Goal: Transaction & Acquisition: Purchase product/service

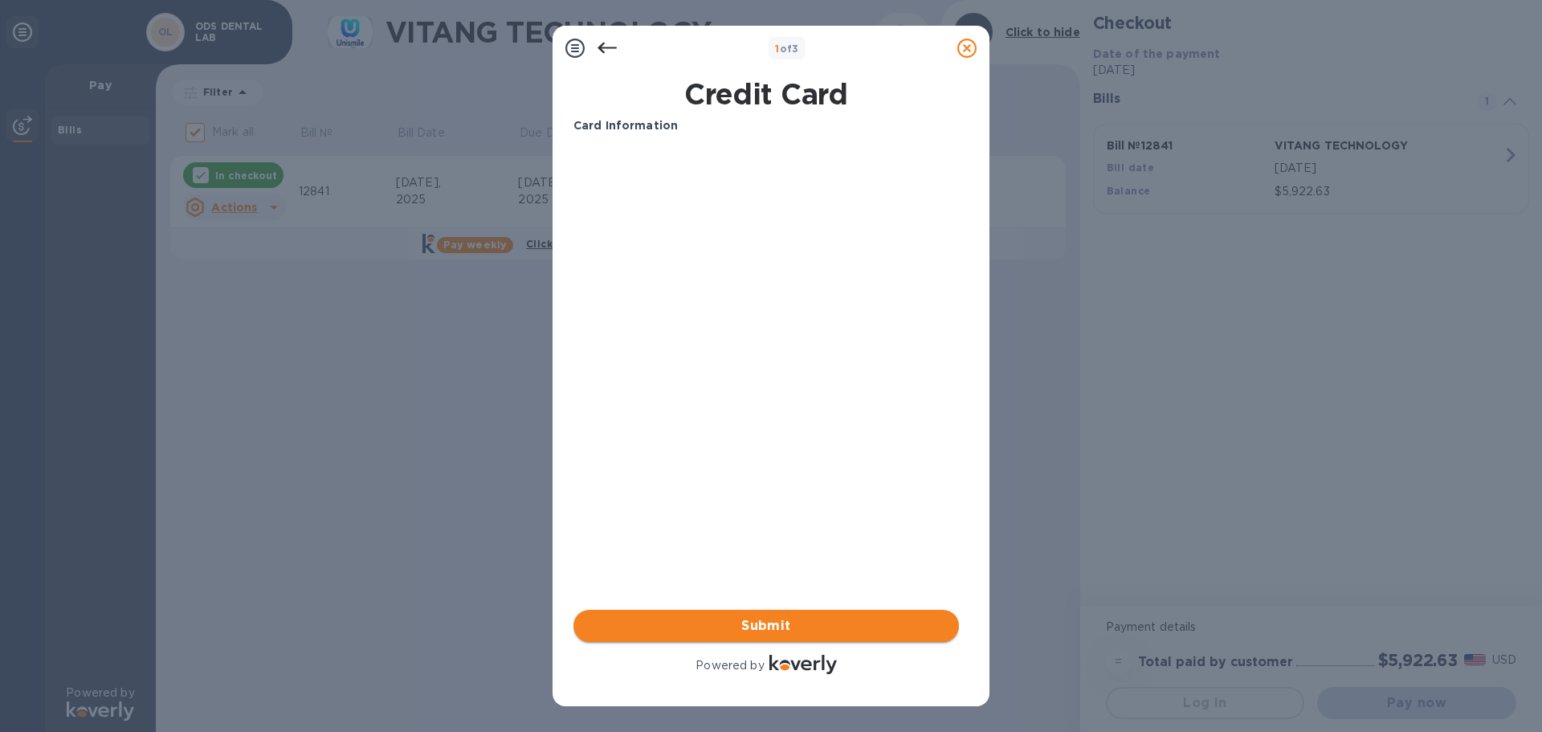
click at [636, 615] on button "Submit" at bounding box center [765, 625] width 385 height 32
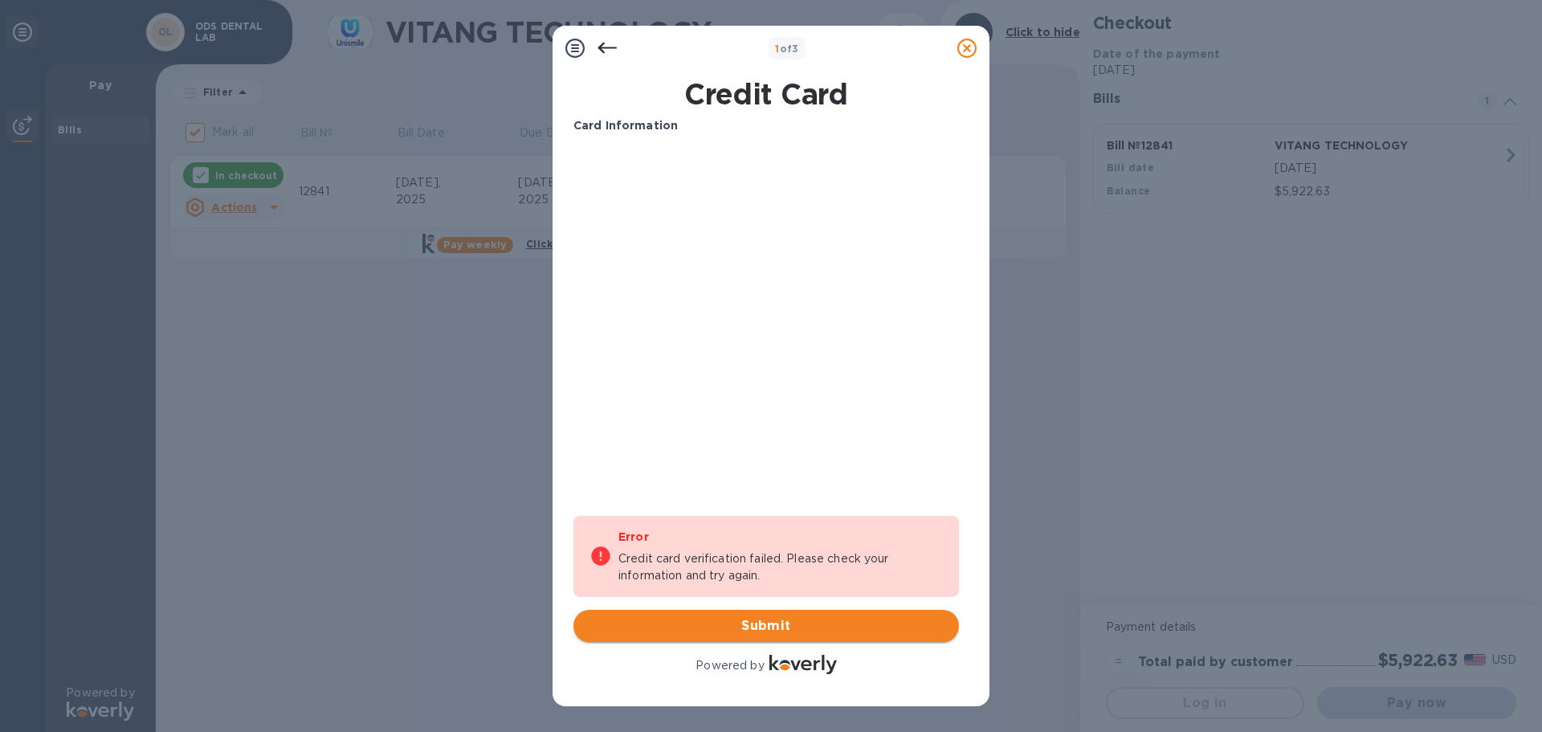
click at [777, 627] on span "Submit" at bounding box center [766, 625] width 360 height 19
click at [582, 52] on icon at bounding box center [574, 48] width 19 height 19
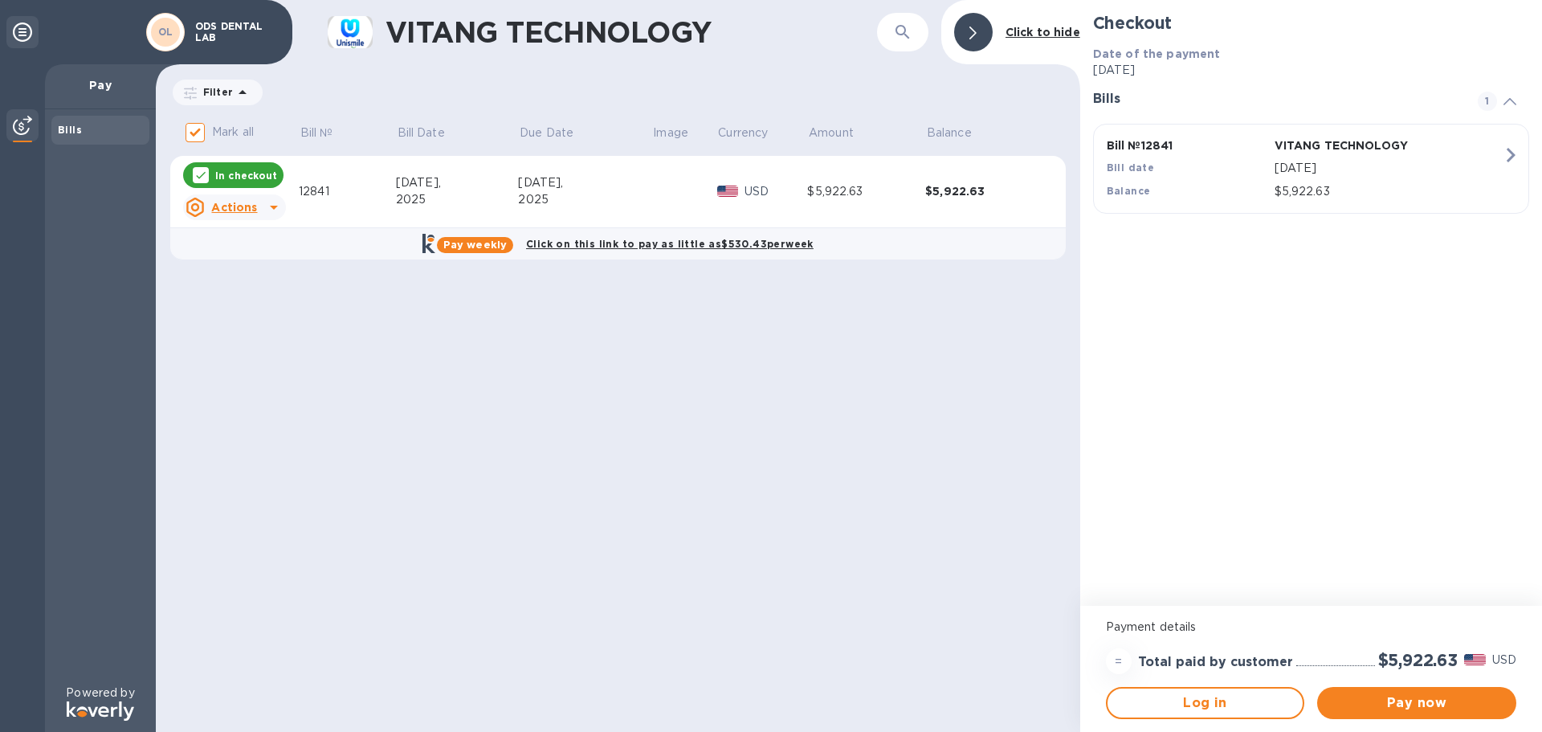
click at [253, 213] on u "Actions" at bounding box center [234, 207] width 46 height 13
click at [967, 186] on div at bounding box center [771, 366] width 1542 height 732
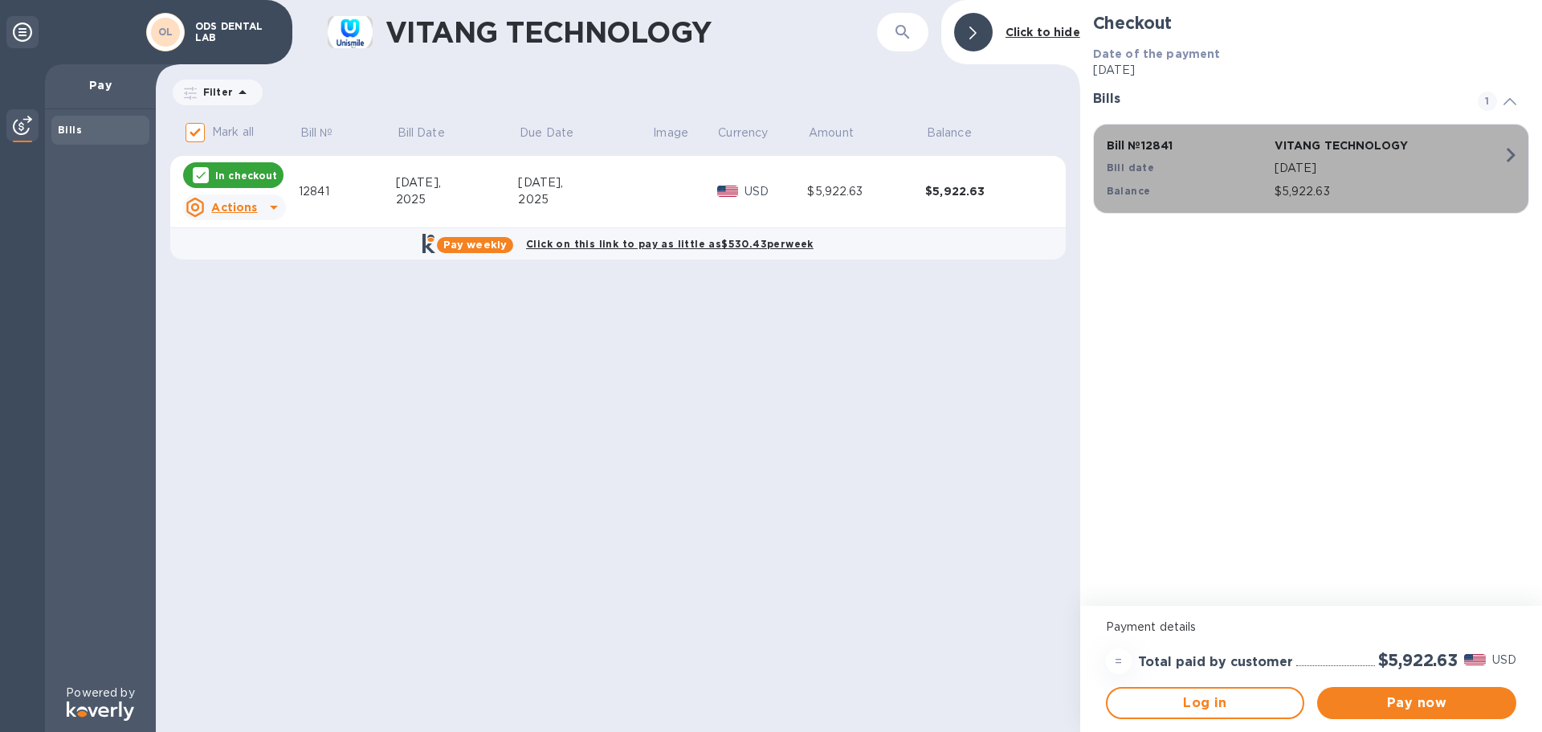
click at [1512, 157] on icon "button" at bounding box center [1510, 155] width 9 height 14
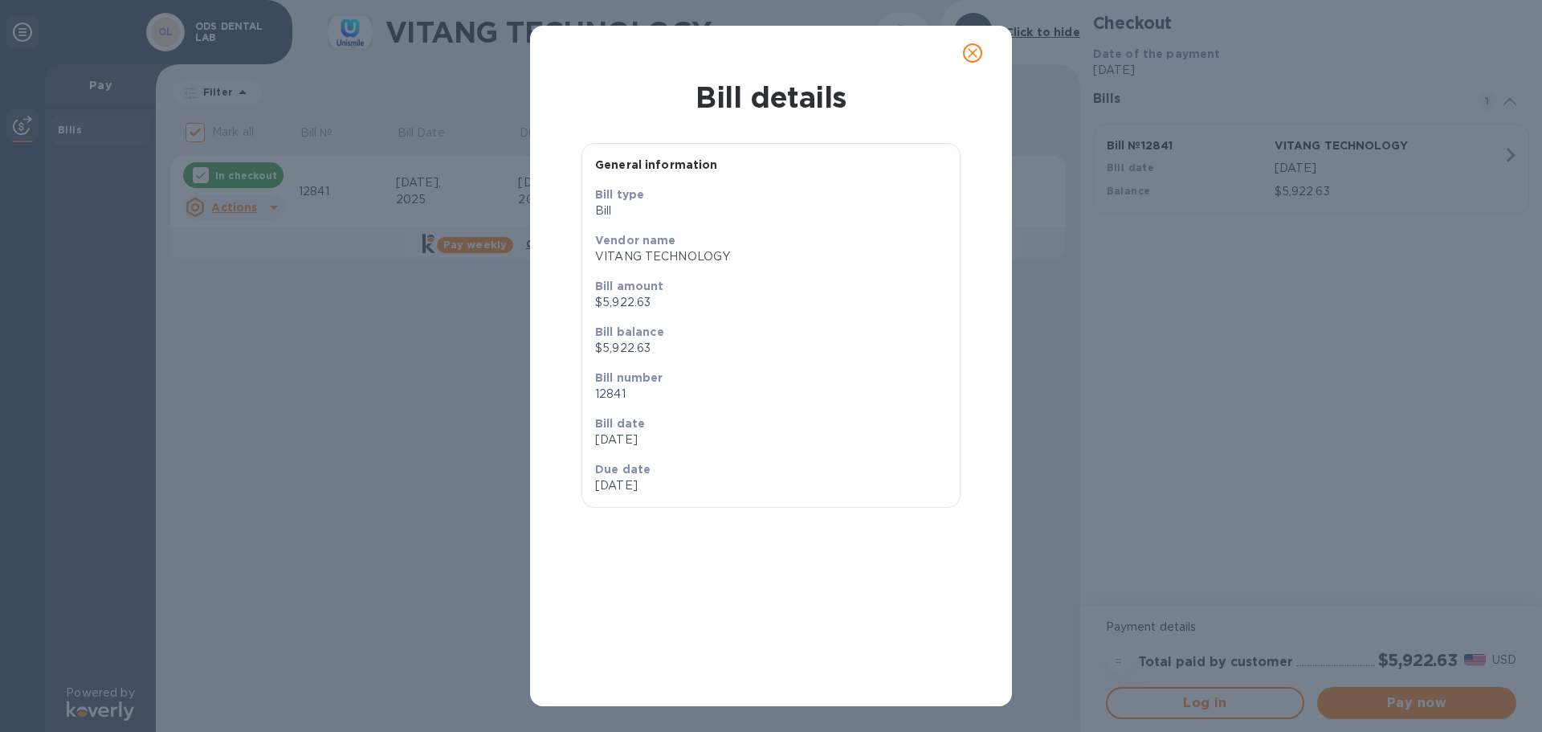
click at [976, 54] on icon "close" at bounding box center [972, 53] width 16 height 16
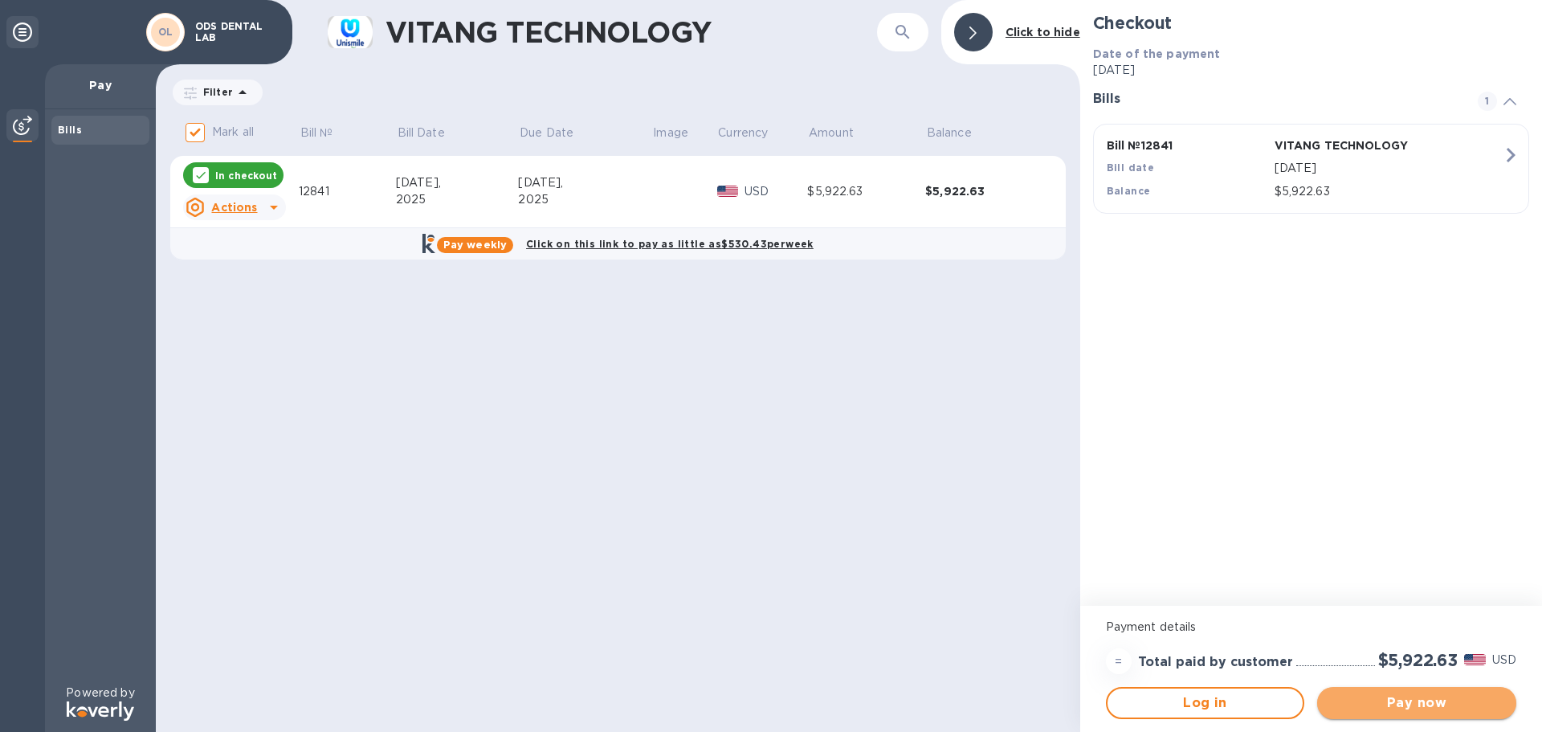
click at [1412, 706] on span "Pay now" at bounding box center [1416, 702] width 173 height 19
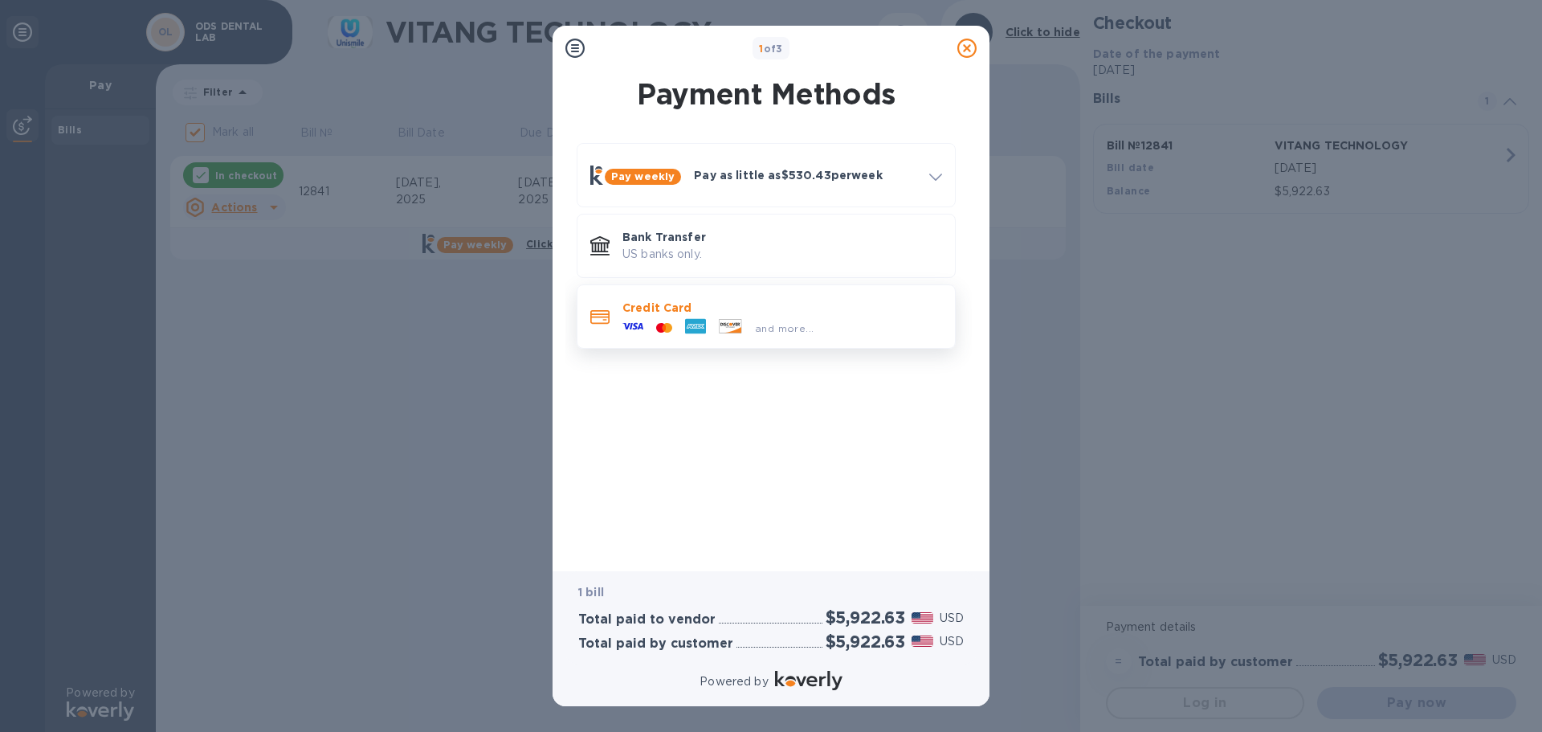
click at [667, 307] on p "Credit Card" at bounding box center [782, 308] width 320 height 16
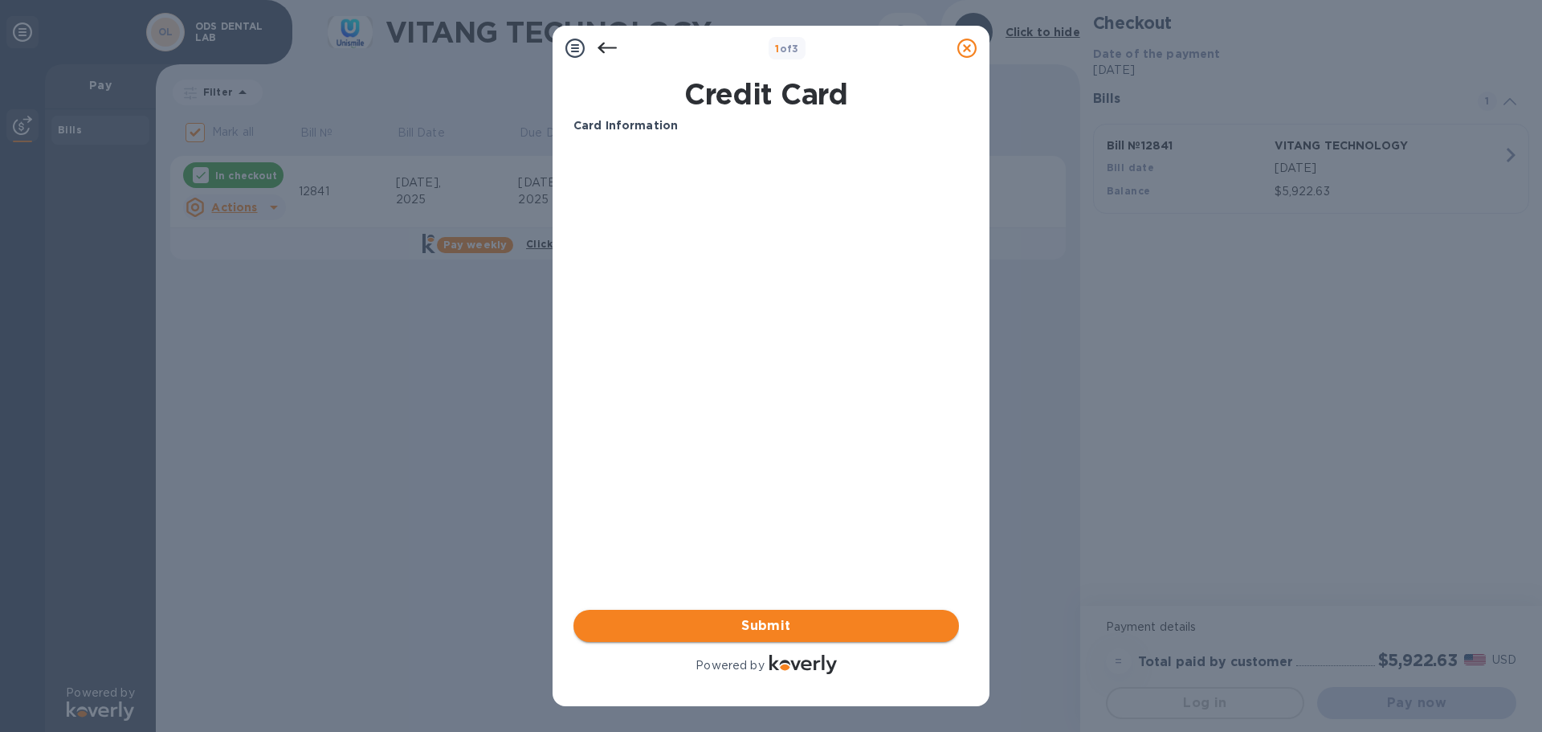
click at [719, 625] on span "Submit" at bounding box center [766, 625] width 360 height 19
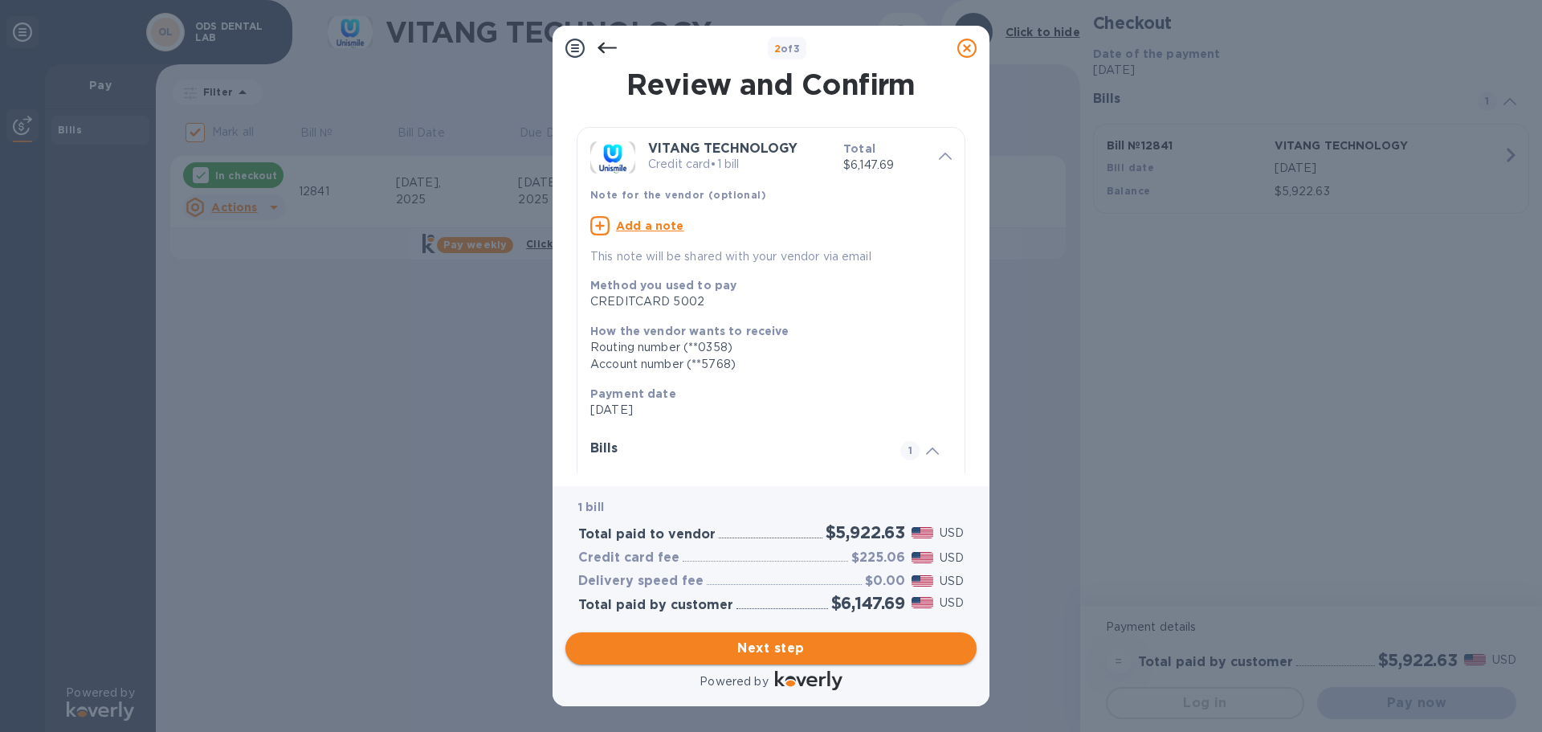
click at [798, 647] on span "Next step" at bounding box center [770, 647] width 385 height 19
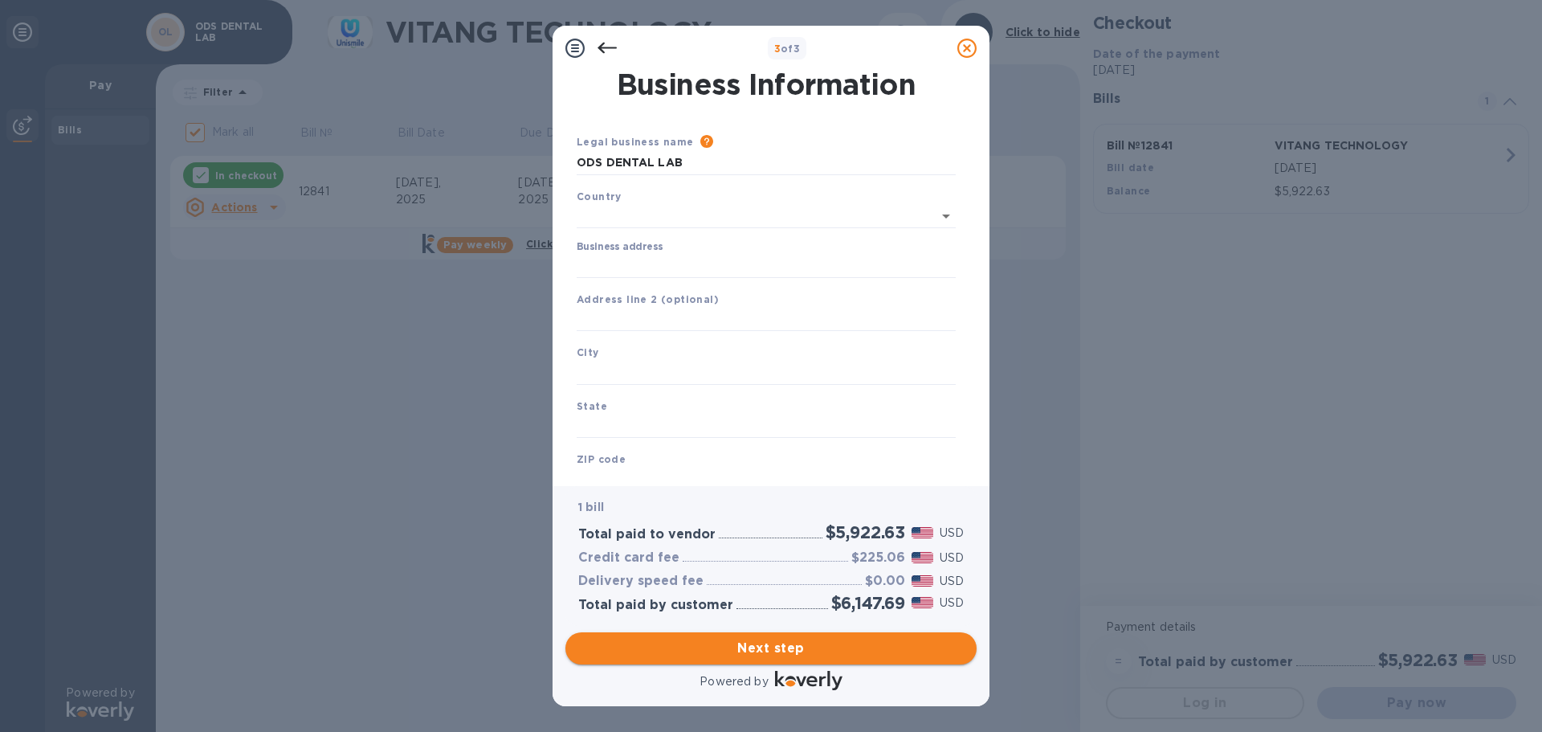
type input "[GEOGRAPHIC_DATA]"
click at [704, 162] on input "ODS DENTAL LAB" at bounding box center [766, 163] width 379 height 24
type input "OD'S DENTAL LABORATORY, INC"
click at [697, 259] on input "Business address" at bounding box center [766, 263] width 379 height 24
type input "[STREET_ADDRESS]"
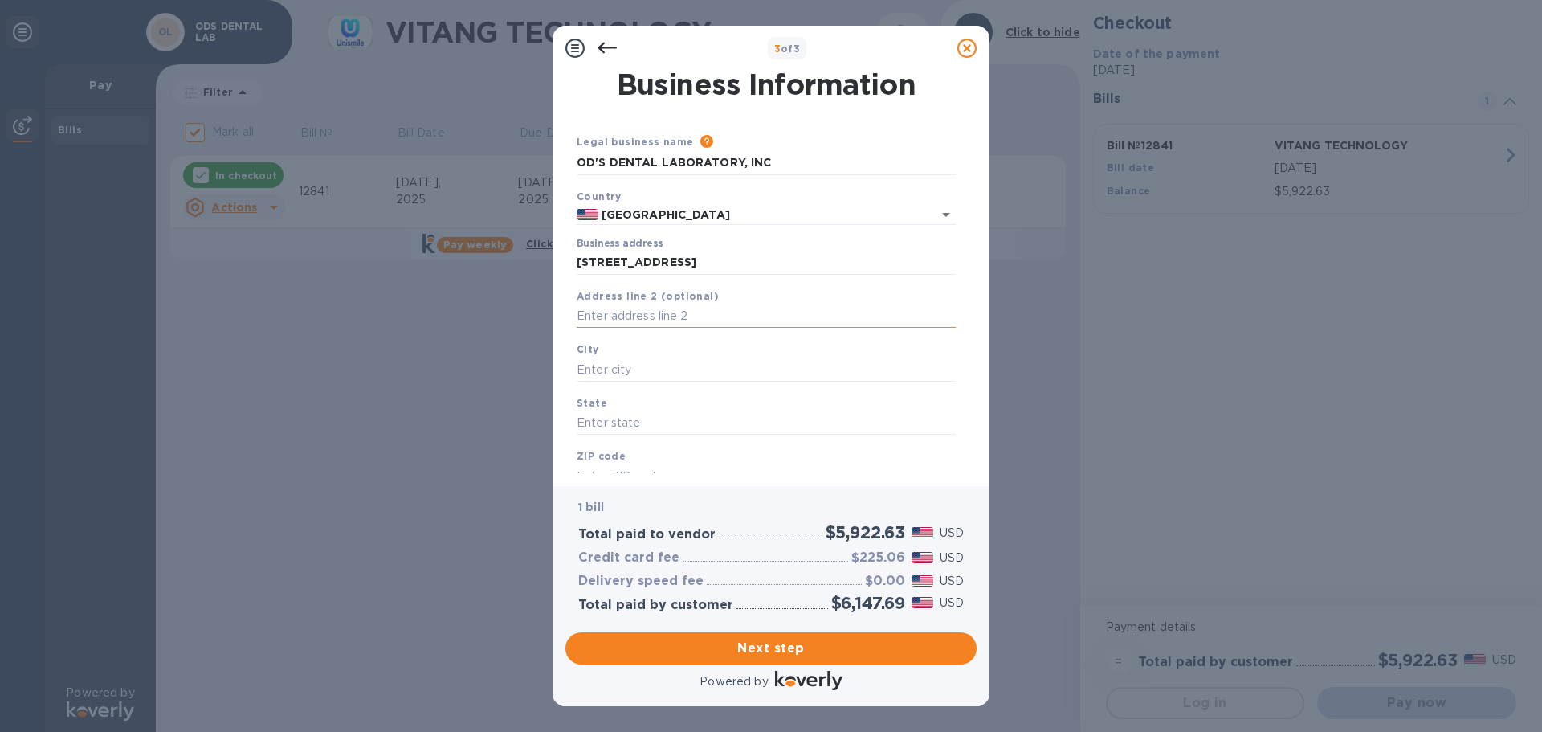
click at [700, 309] on input "text" at bounding box center [766, 316] width 379 height 24
click at [644, 372] on input "text" at bounding box center [766, 369] width 379 height 24
click at [721, 267] on input "[STREET_ADDRESS]" at bounding box center [766, 263] width 379 height 24
drag, startPoint x: 601, startPoint y: 316, endPoint x: 407, endPoint y: 279, distance: 196.9
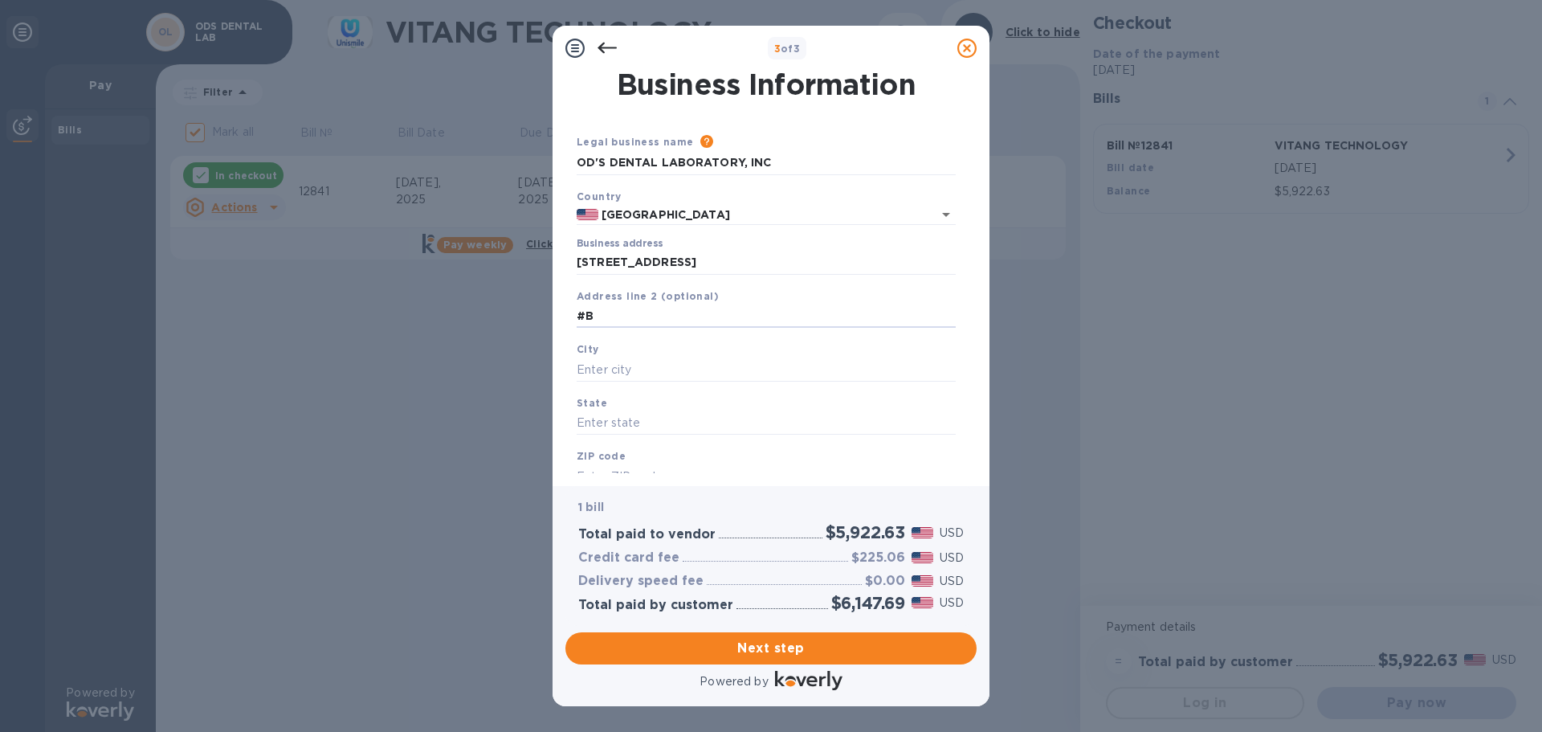
click at [406, 279] on div "3 of 3 Business Information Legal business name Please provide the legal name t…" at bounding box center [771, 366] width 1542 height 732
type input "UNIT B"
type input "SANTA [PERSON_NAME]"
type input "CA"
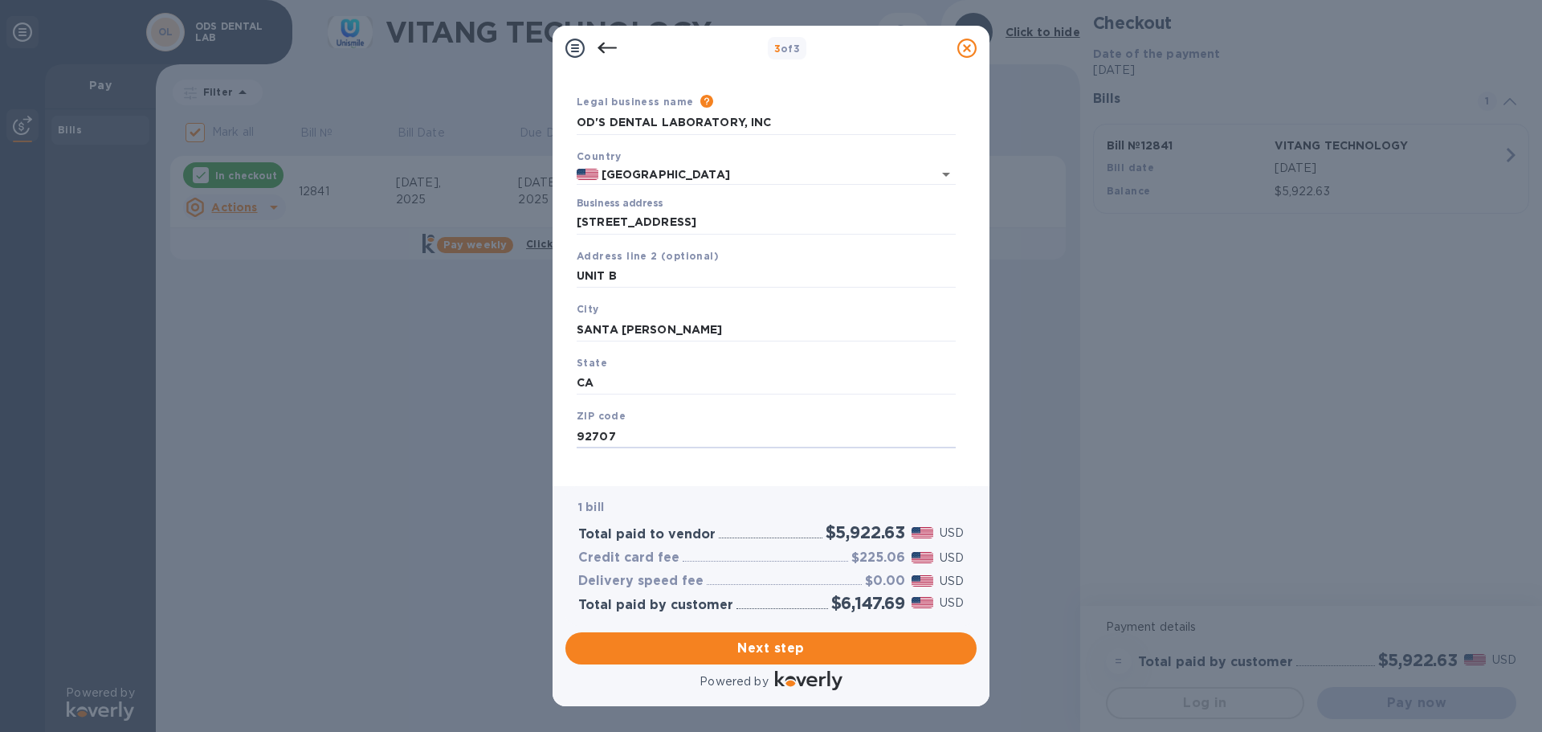
scroll to position [54, 0]
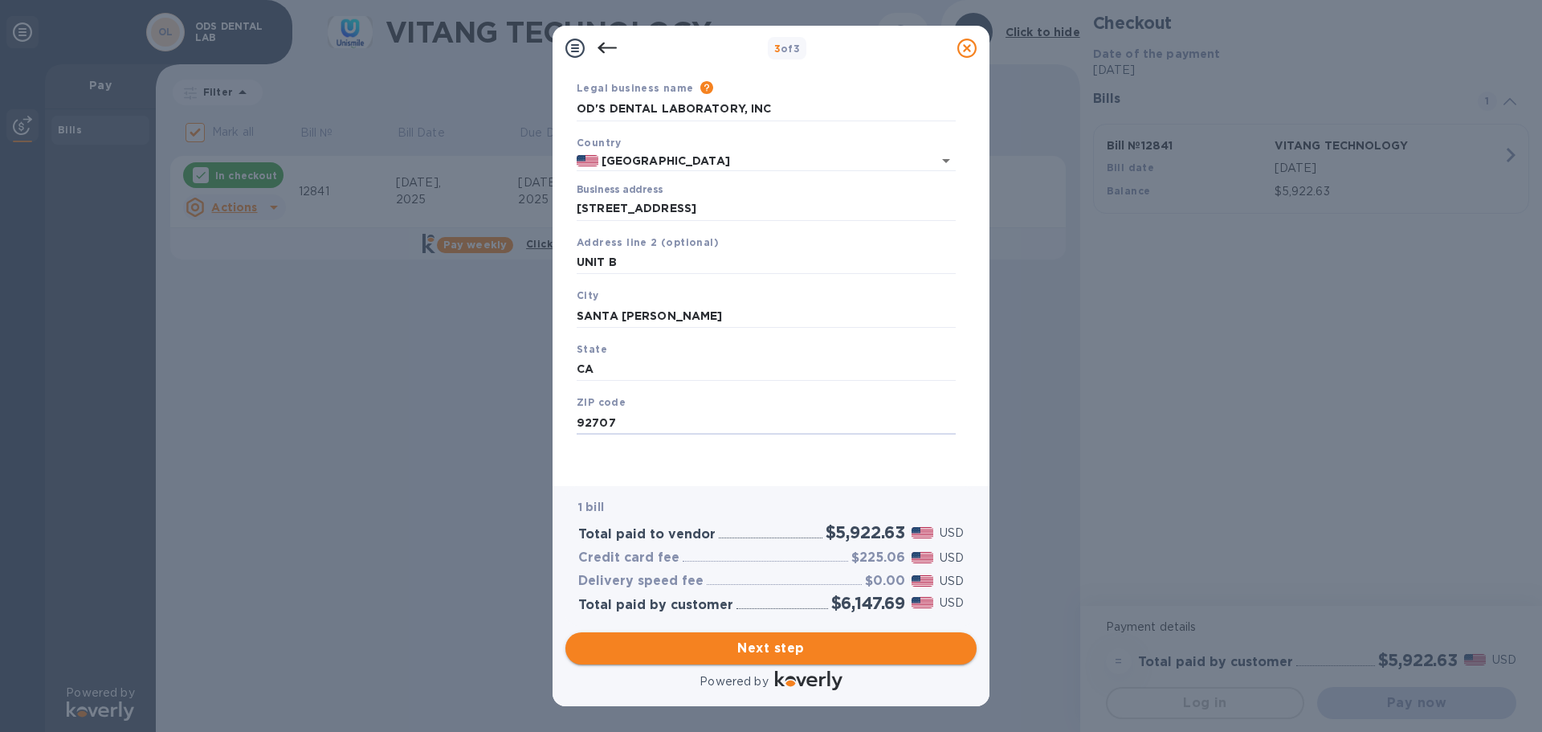
type input "92707"
click at [784, 646] on span "Next step" at bounding box center [770, 647] width 385 height 19
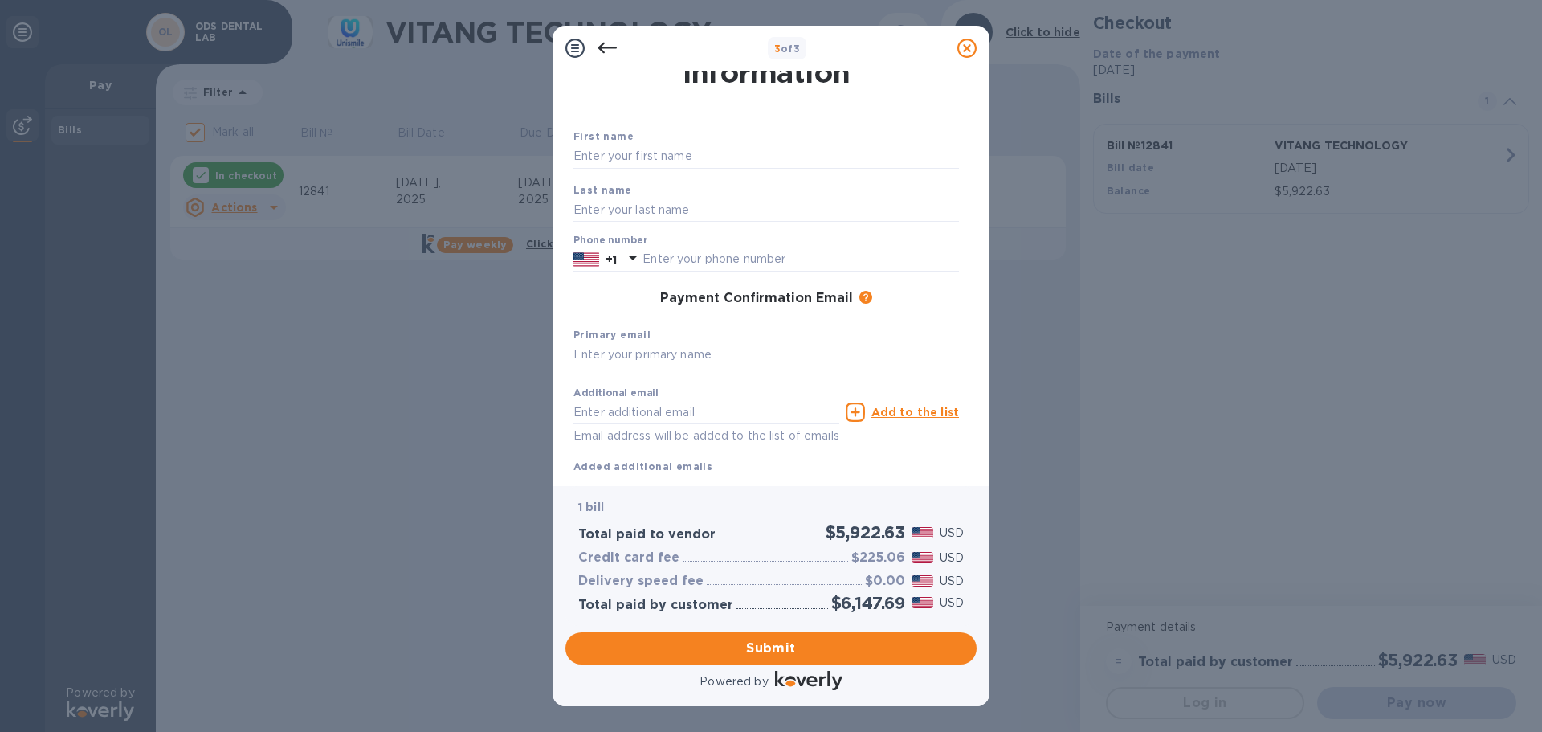
scroll to position [0, 0]
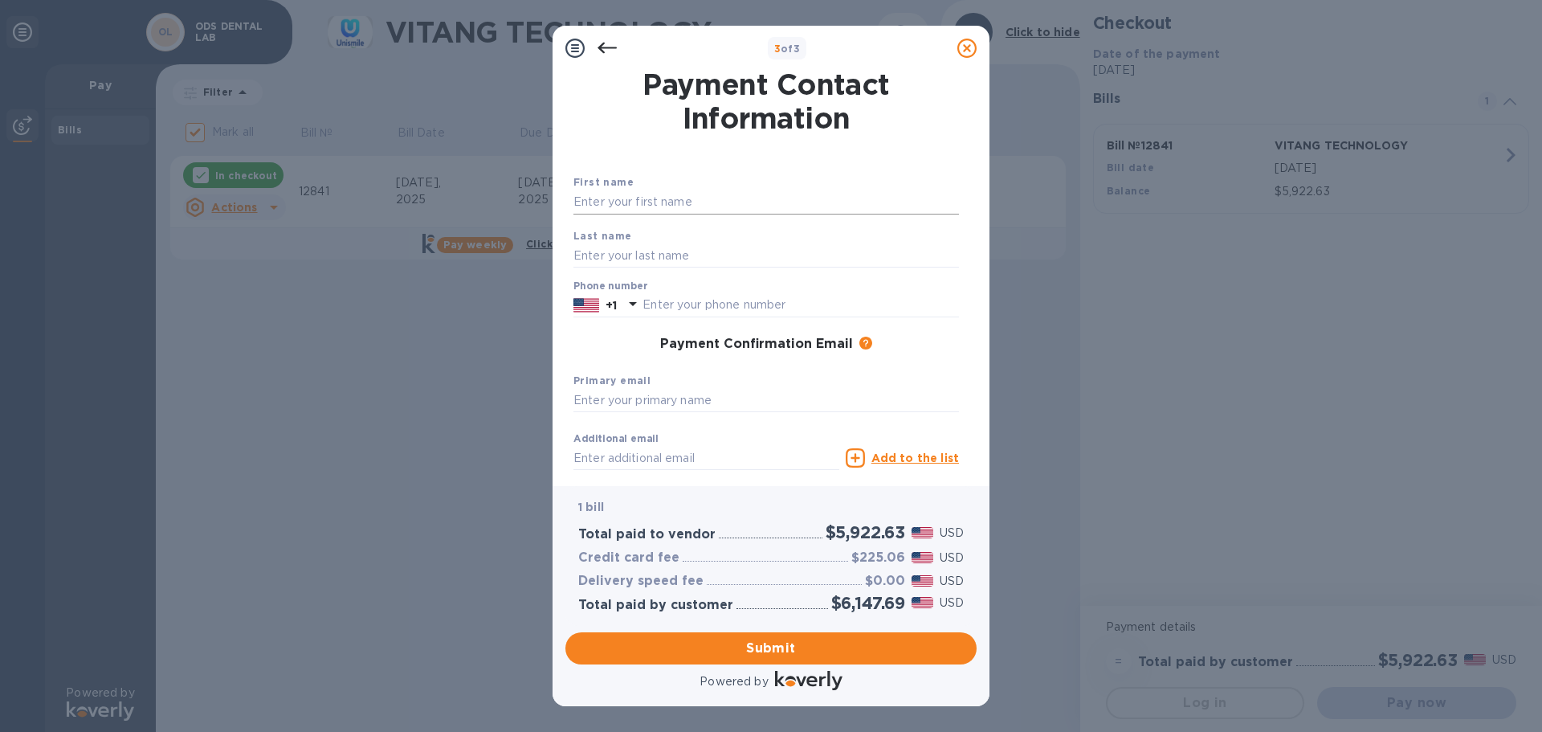
click at [654, 202] on input "text" at bounding box center [765, 202] width 385 height 24
type input "OSCAR"
type input "[PERSON_NAME]"
type input "7144358082"
type input "[EMAIL_ADDRESS][DOMAIN_NAME]"
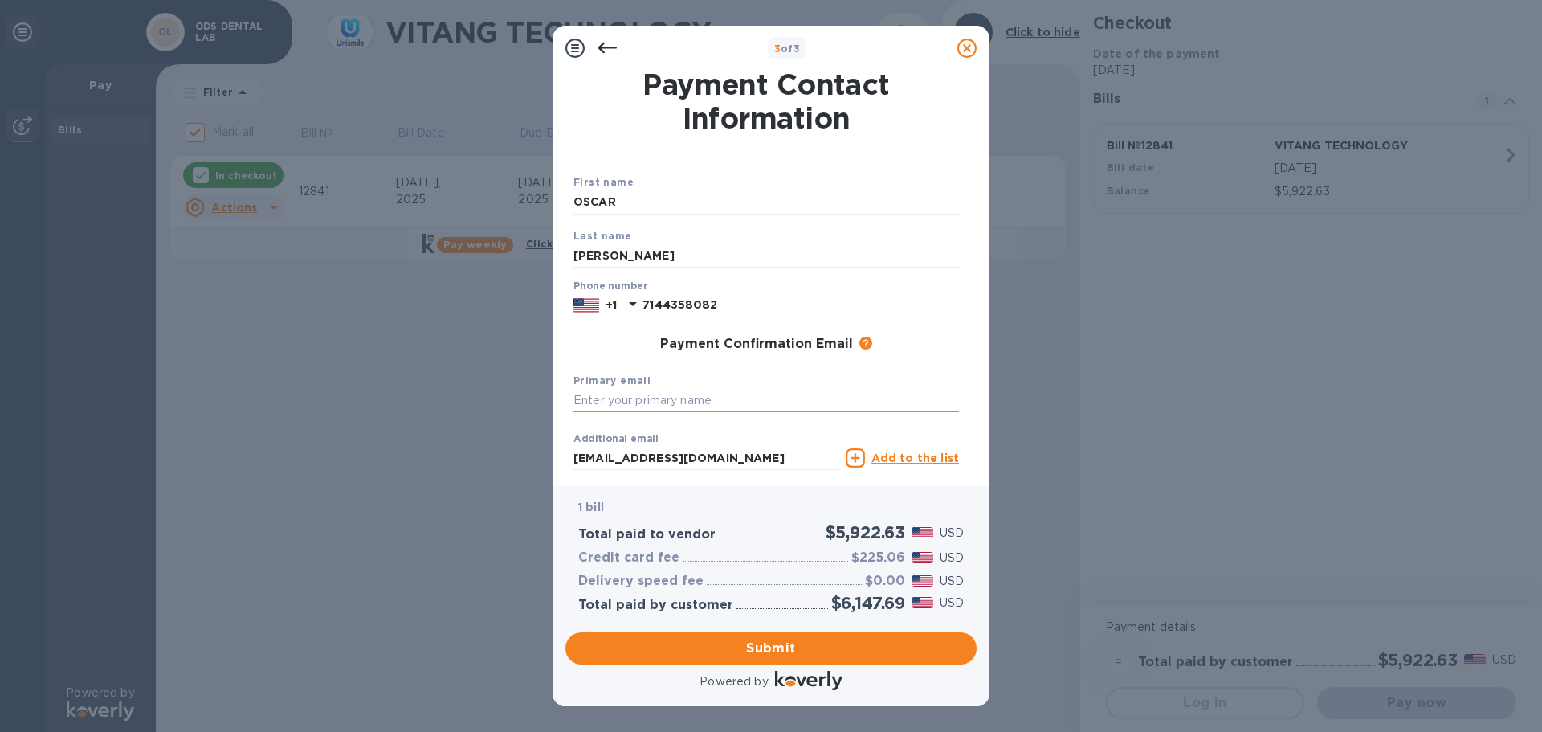
click at [715, 403] on input "text" at bounding box center [765, 401] width 385 height 24
type input "[EMAIL_ADDRESS][DOMAIN_NAME]"
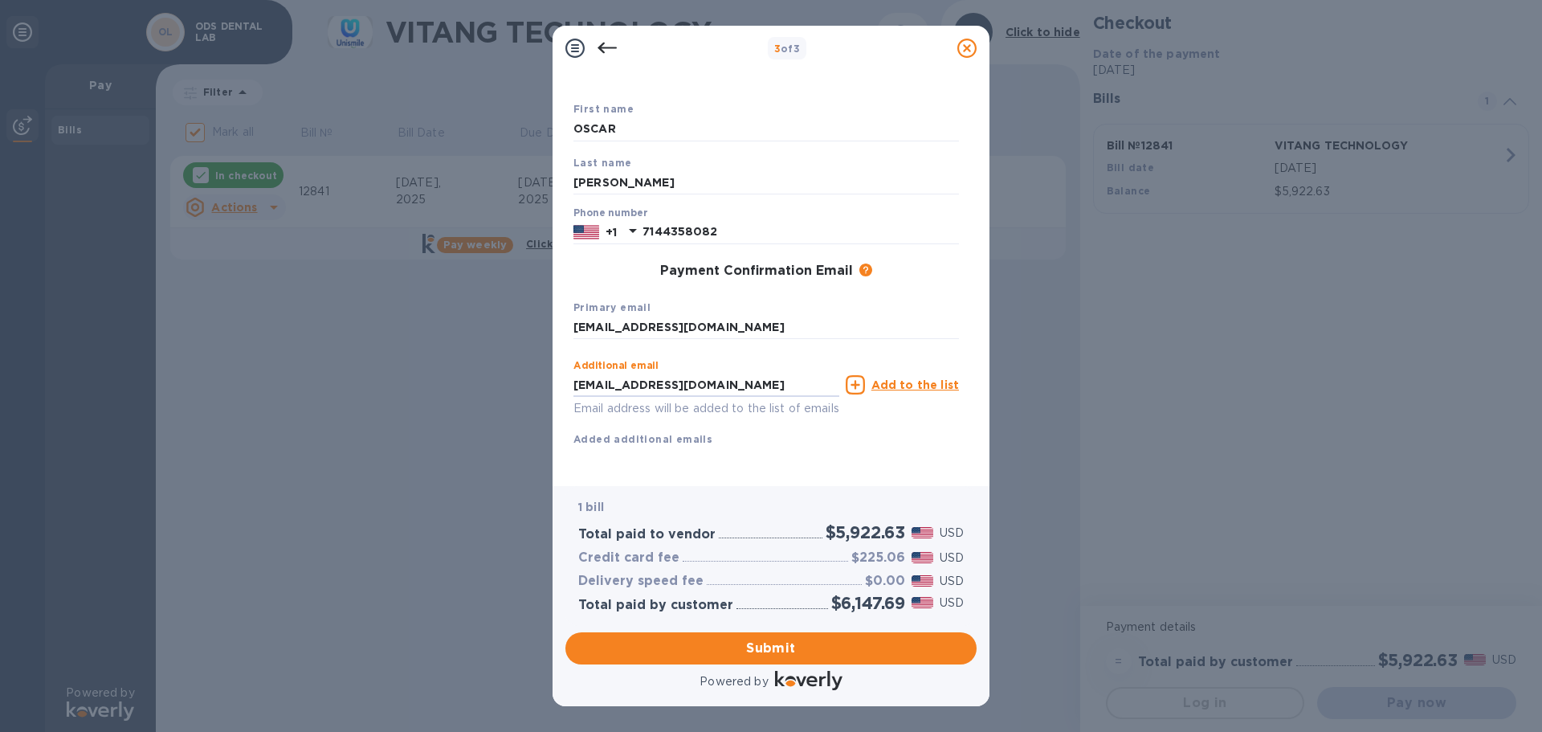
scroll to position [92, 0]
drag, startPoint x: 732, startPoint y: 453, endPoint x: 519, endPoint y: 464, distance: 213.9
click at [519, 464] on div "3 of 3 Payment Contact Information First name [PERSON_NAME] Last name [PERSON_N…" at bounding box center [771, 366] width 1542 height 732
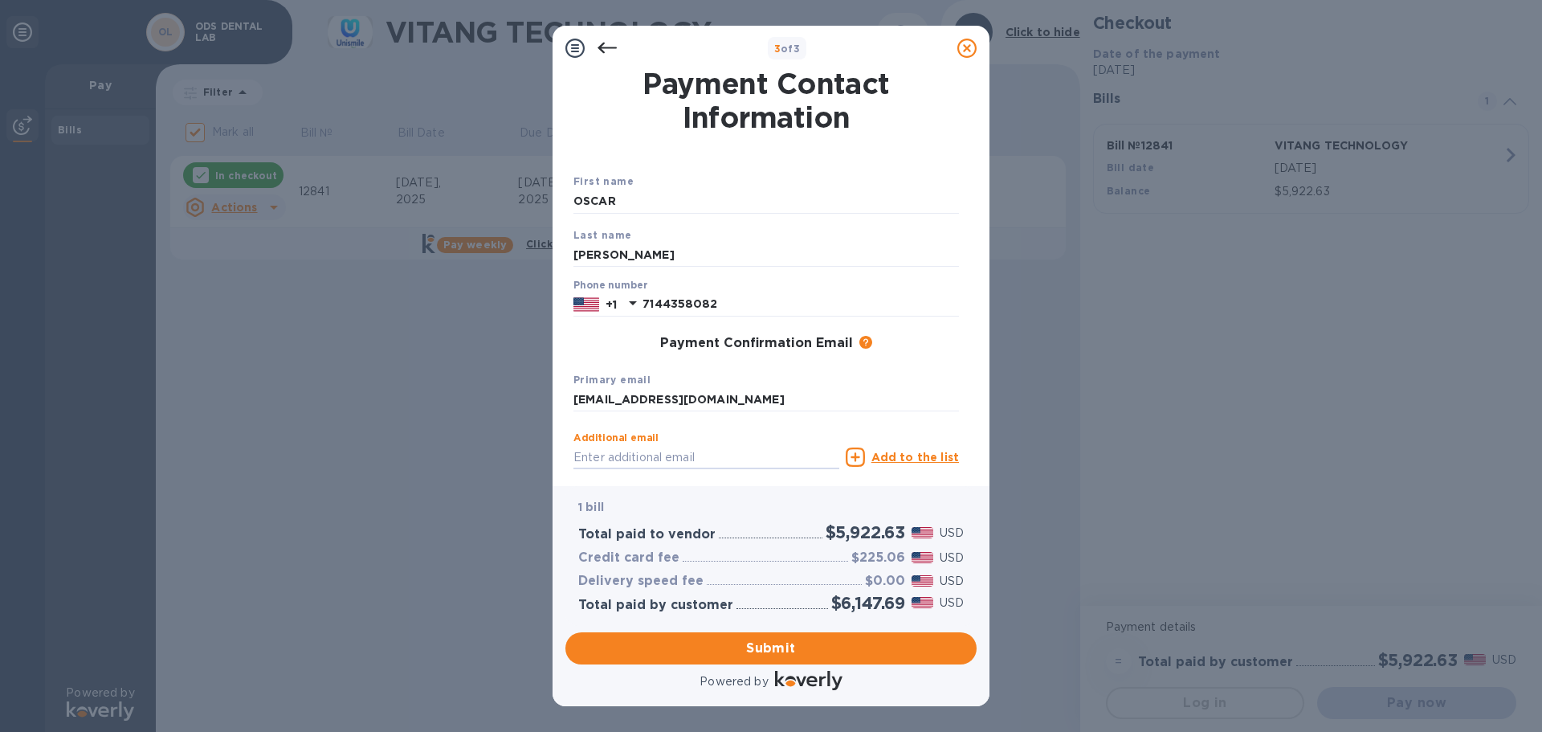
scroll to position [0, 0]
drag, startPoint x: 889, startPoint y: 654, endPoint x: 889, endPoint y: 668, distance: 14.5
click at [889, 668] on div "1 bill Total paid to vendor $5,922.63 USD Credit card fee $225.06 USD Delivery …" at bounding box center [771, 590] width 418 height 214
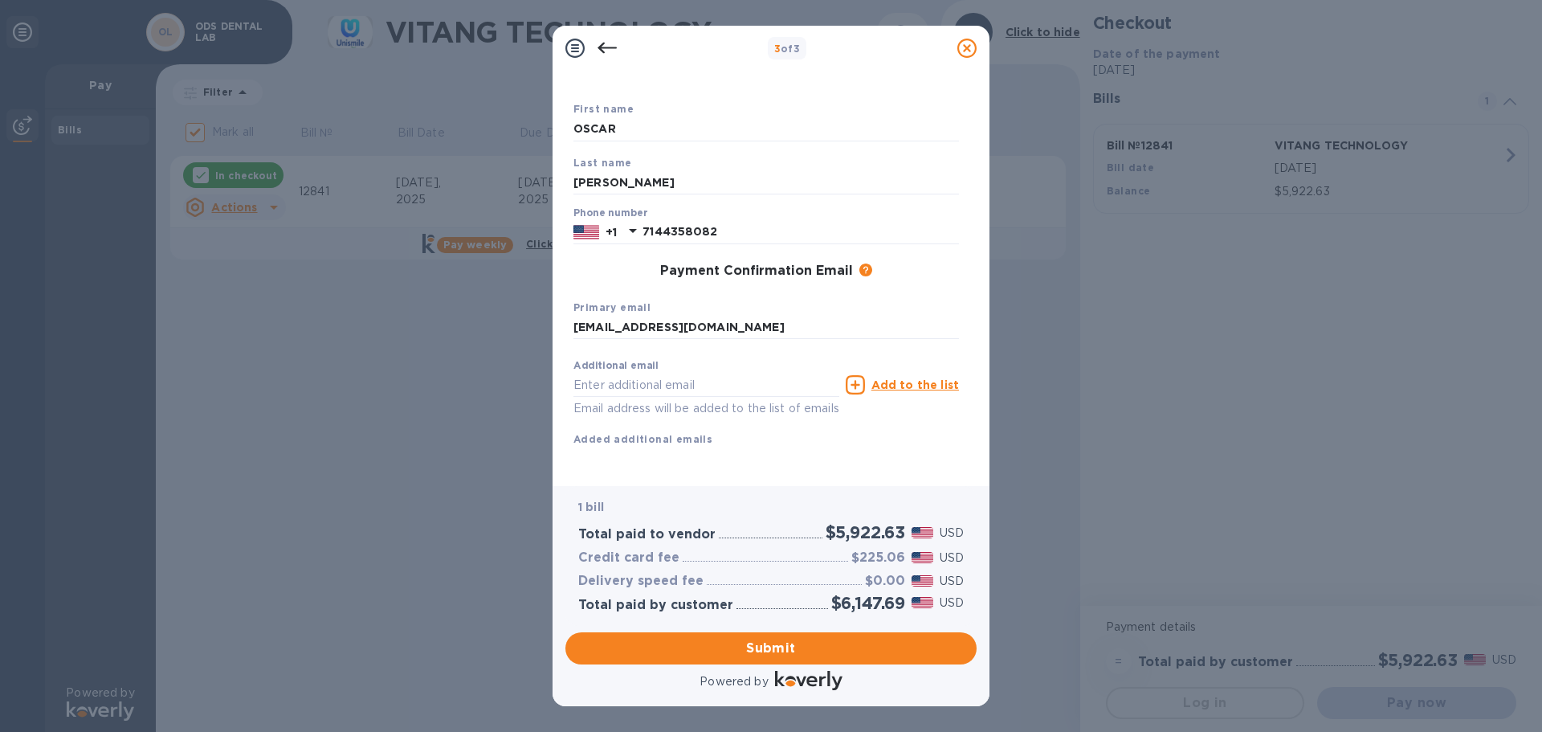
scroll to position [92, 0]
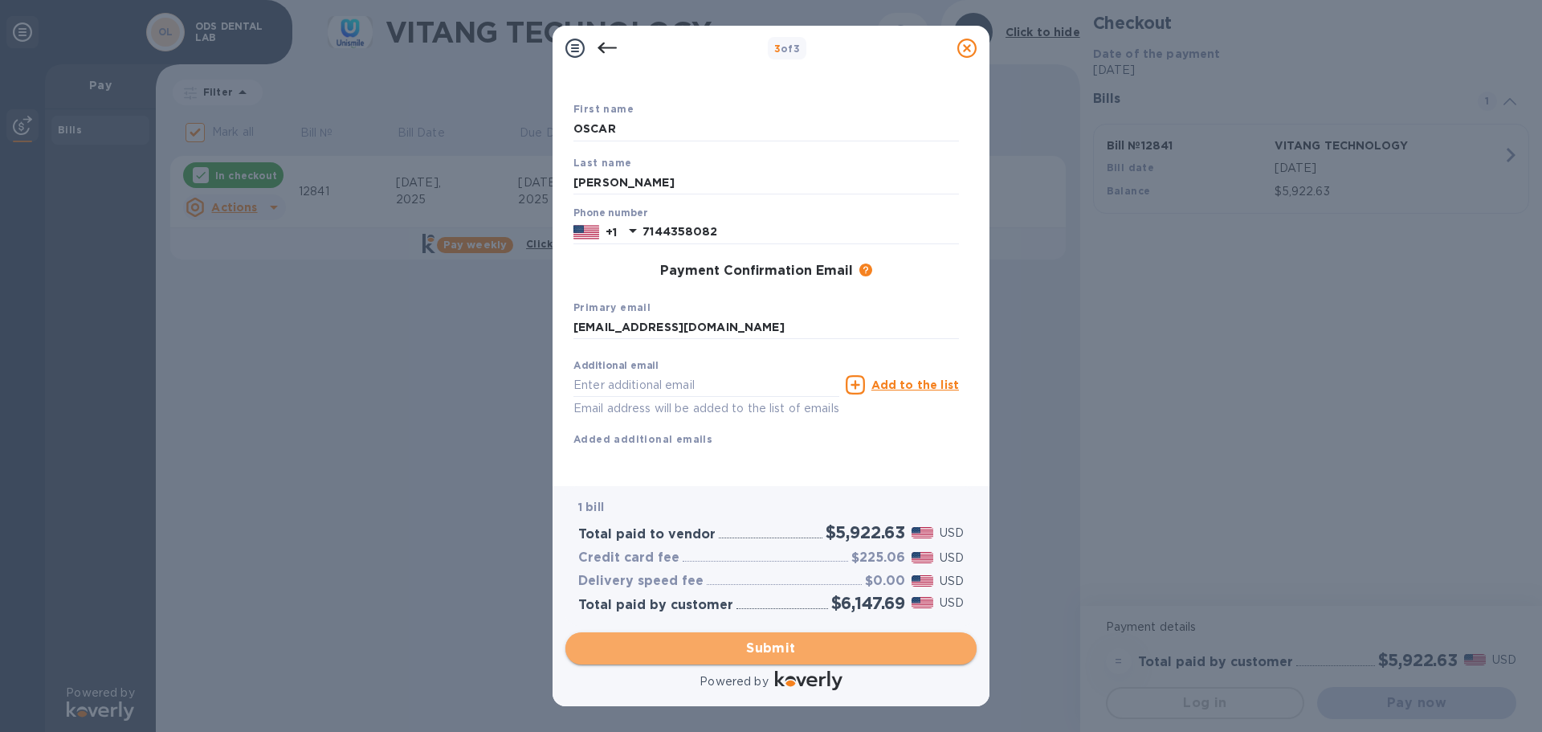
click at [788, 654] on span "Submit" at bounding box center [770, 647] width 385 height 19
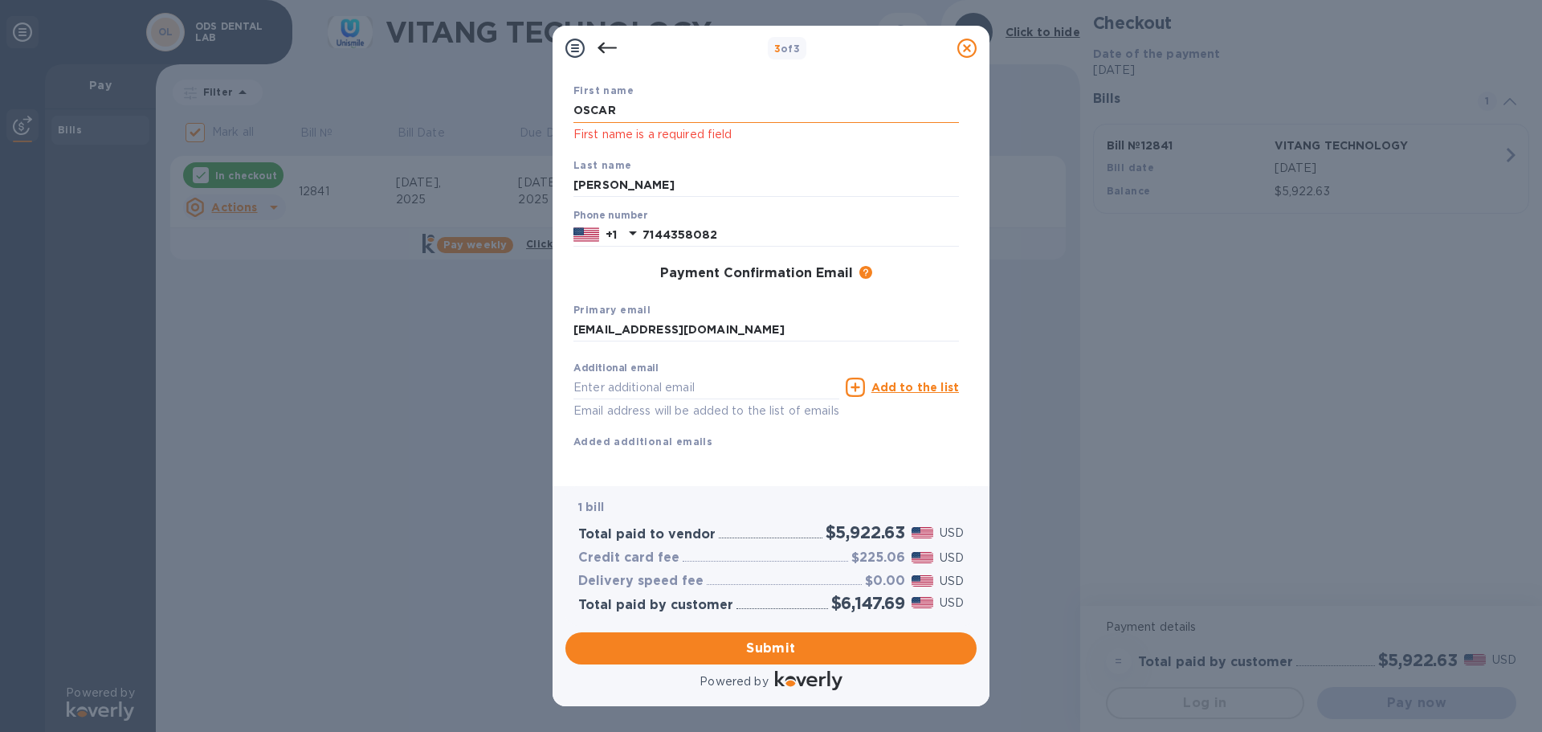
click at [658, 118] on input "OSCAR" at bounding box center [765, 111] width 385 height 24
click at [647, 185] on input "[PERSON_NAME]" at bounding box center [765, 185] width 385 height 24
click at [616, 105] on input "OSCAR" at bounding box center [765, 111] width 385 height 24
click at [609, 277] on div "Payment Confirmation Email The added email addresses will be used to send the p…" at bounding box center [765, 274] width 385 height 16
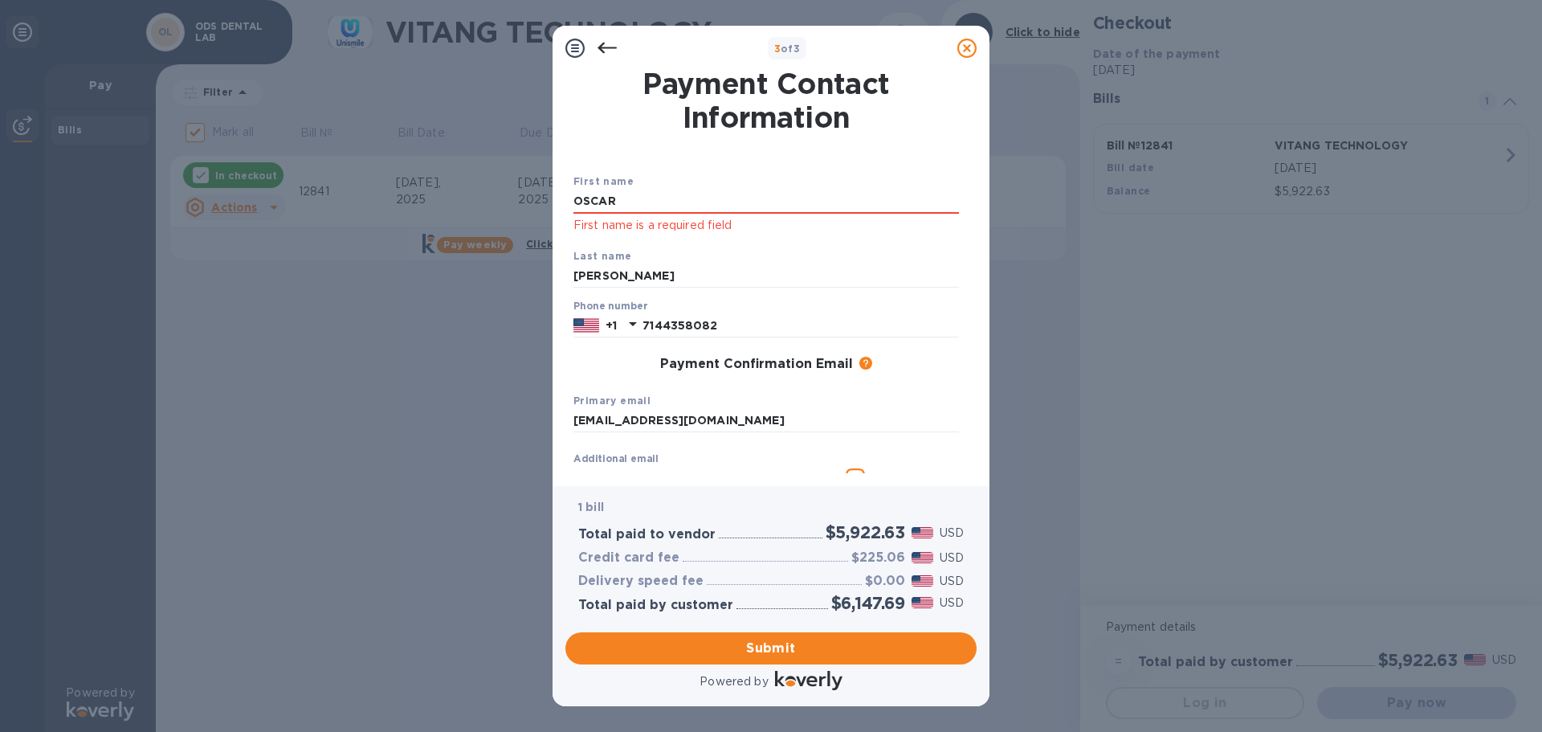
scroll to position [0, 0]
click at [809, 646] on span "Submit" at bounding box center [770, 647] width 385 height 19
click at [634, 197] on input "OSCAR" at bounding box center [765, 202] width 385 height 24
click at [630, 197] on input "OSCAR" at bounding box center [765, 202] width 385 height 24
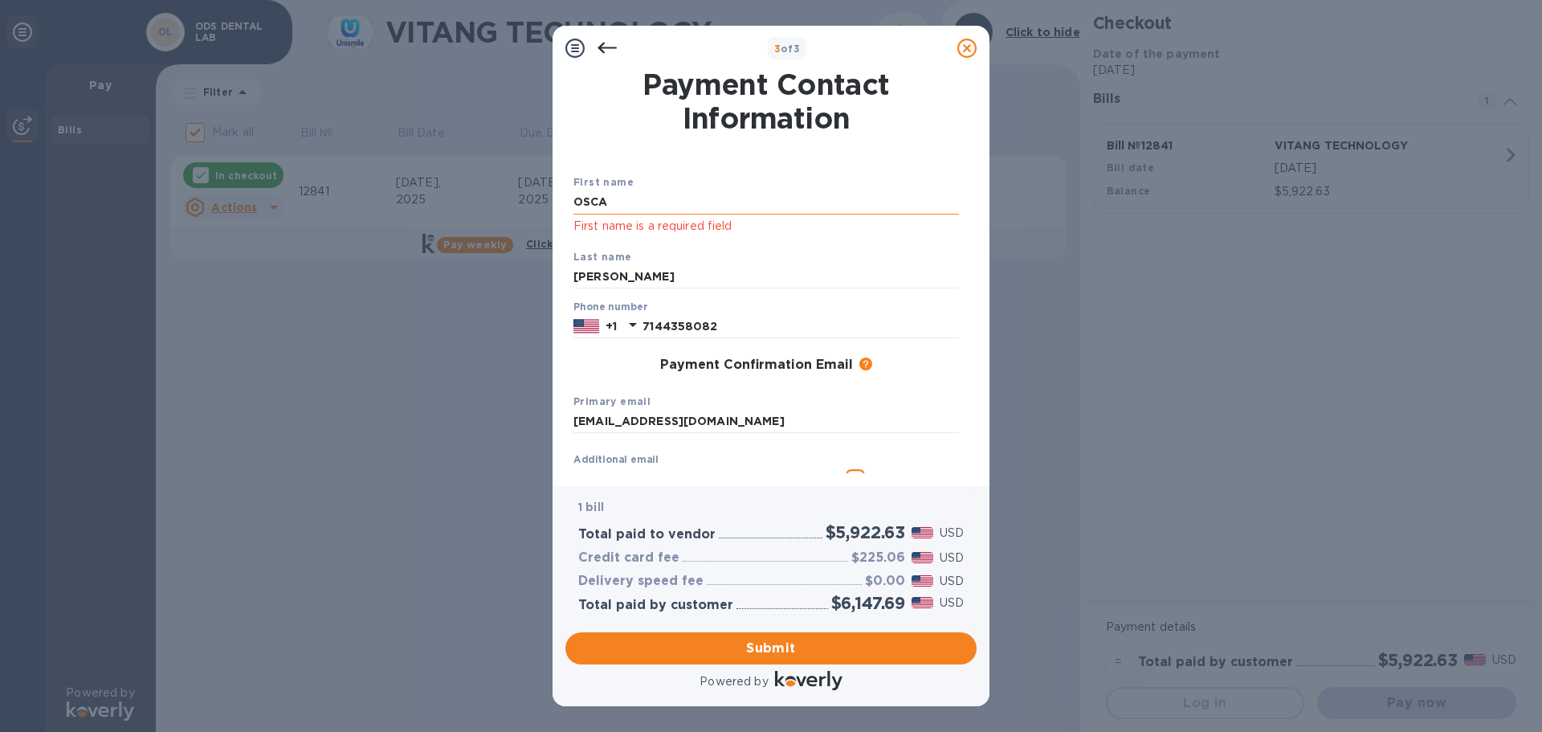
type input "OSCAR"
type input "[PERSON_NAME]"
click at [836, 339] on div "Phone number [PHONE_NUMBER]" at bounding box center [766, 320] width 398 height 50
drag, startPoint x: 837, startPoint y: 330, endPoint x: 581, endPoint y: 338, distance: 256.3
click at [581, 338] on div "[PHONE_NUMBER]" at bounding box center [765, 326] width 385 height 24
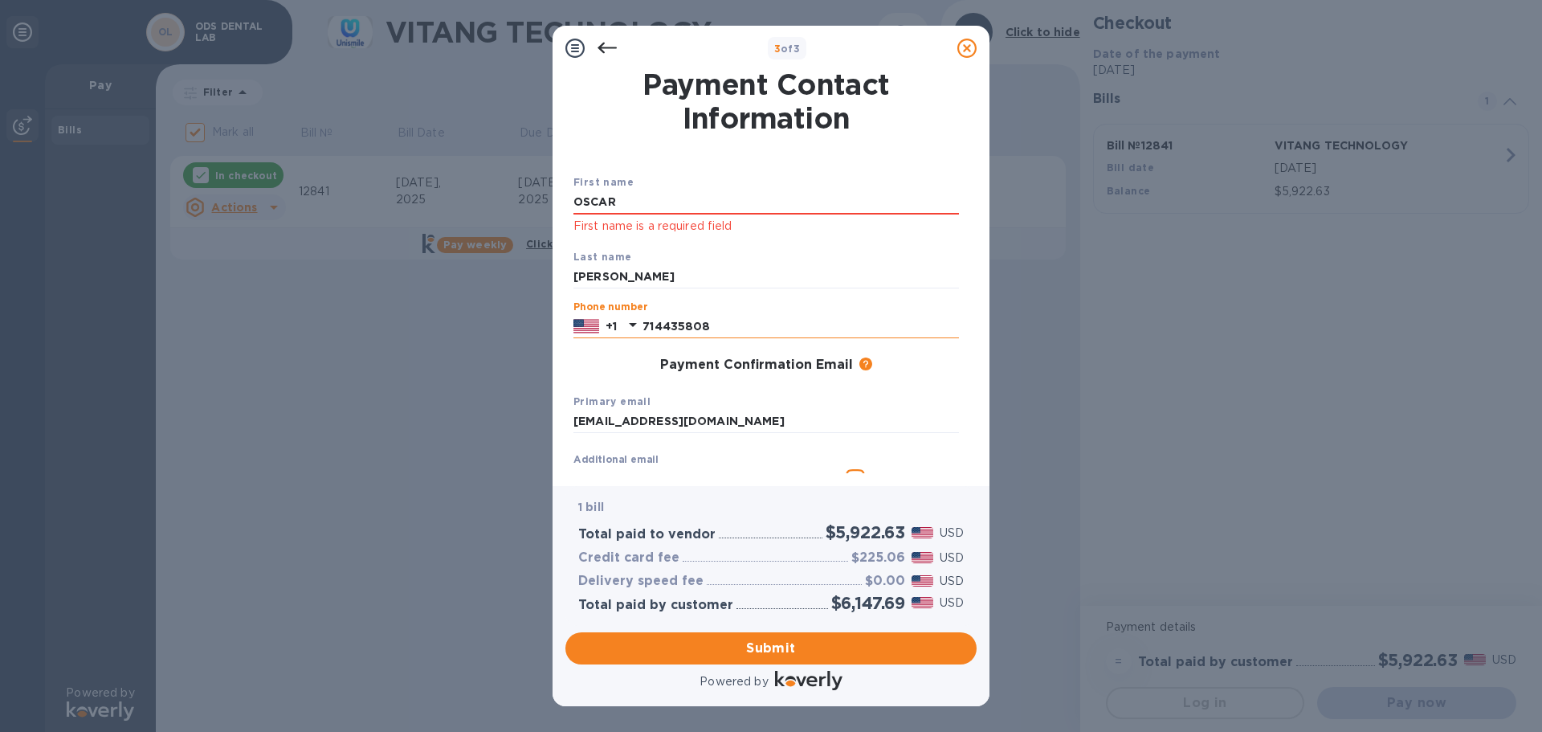
type input "7144358082"
click at [617, 370] on div "Payment Confirmation Email The added email addresses will be used to send the p…" at bounding box center [765, 365] width 385 height 16
click at [789, 650] on span "Submit" at bounding box center [770, 647] width 385 height 19
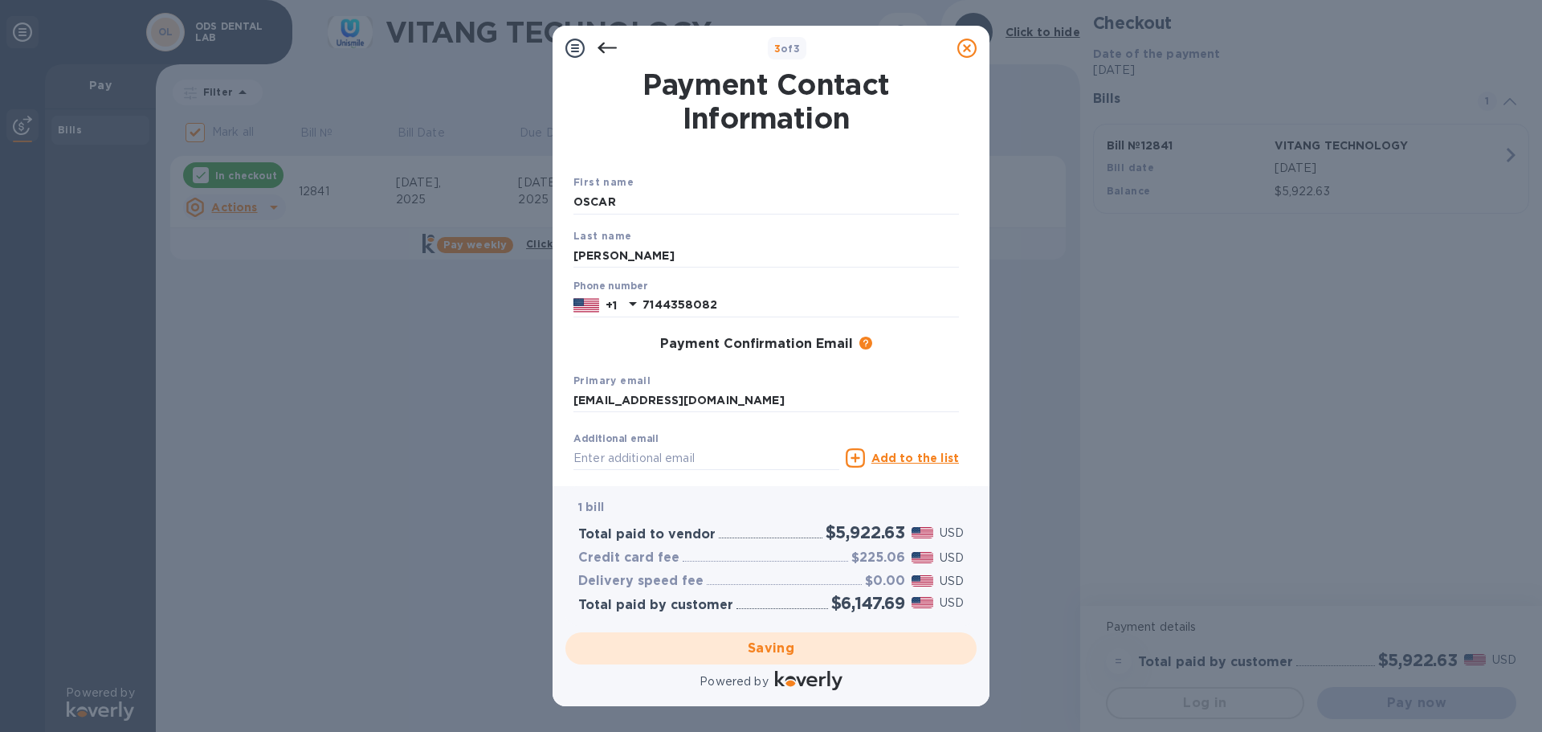
checkbox input "false"
